Goal: Find specific page/section: Find specific page/section

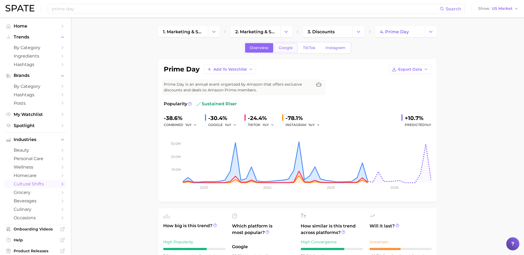
click at [285, 45] on link "Google" at bounding box center [285, 48] width 23 height 10
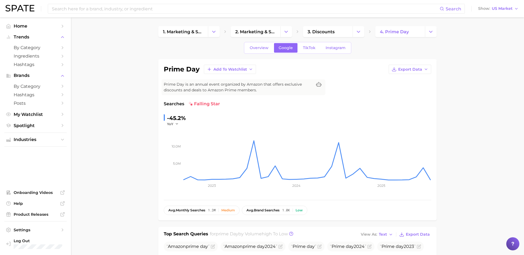
click at [326, 53] on div "Overview Google TikTok Instagram" at bounding box center [297, 48] width 107 height 12
click at [331, 44] on link "Instagram" at bounding box center [335, 48] width 29 height 10
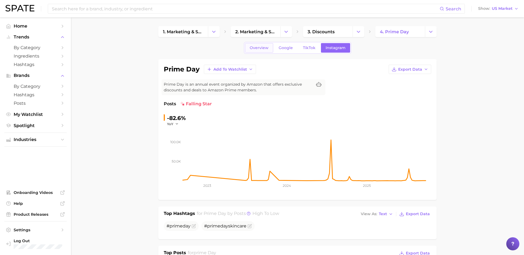
click at [265, 47] on span "Overview" at bounding box center [259, 48] width 19 height 5
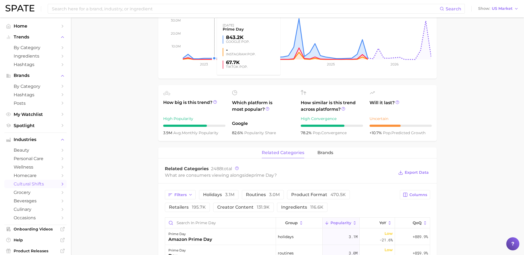
scroll to position [125, 0]
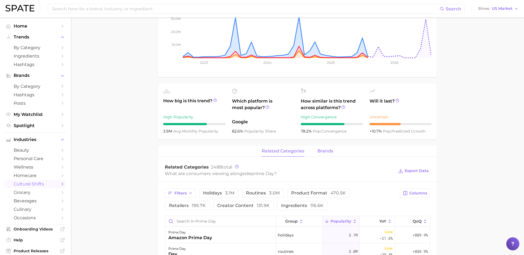
click at [328, 152] on span "brands" at bounding box center [325, 151] width 16 height 5
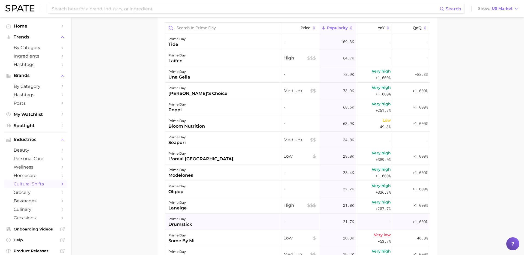
scroll to position [0, 0]
